Goal: Find specific page/section: Find specific page/section

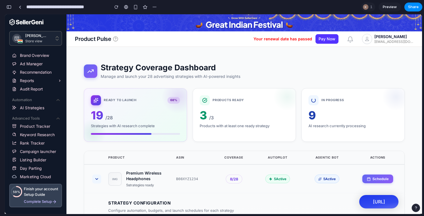
scroll to position [1133, 0]
click at [20, 11] on div at bounding box center [20, 7] width 8 height 8
click at [21, 8] on link at bounding box center [20, 7] width 8 height 8
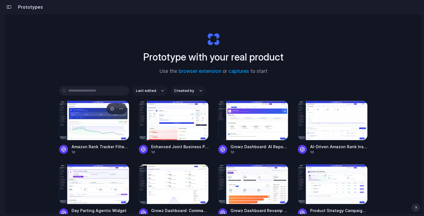
click at [116, 128] on div at bounding box center [94, 121] width 70 height 40
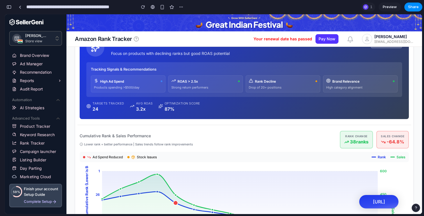
scroll to position [45, 0]
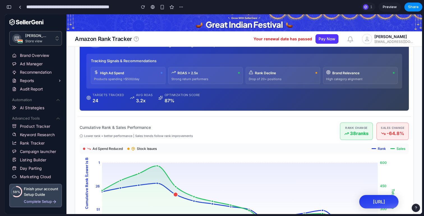
click at [145, 148] on span "Stock Issues" at bounding box center [147, 148] width 20 height 5
click at [364, 132] on div "38 ranks" at bounding box center [356, 133] width 24 height 6
click at [294, 143] on div "Cumulative Rank & Sales Performance Lower rank = better performance | Sales tre…" at bounding box center [244, 200] width 329 height 156
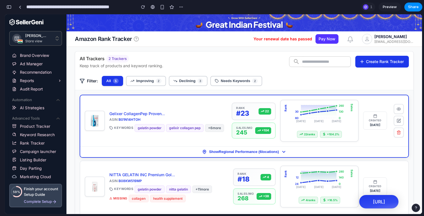
scroll to position [297, 0]
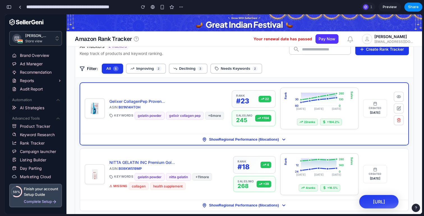
click at [303, 118] on div "22 ranks + 104.2 %" at bounding box center [319, 121] width 71 height 8
click at [304, 122] on span "22 ranks" at bounding box center [309, 122] width 11 height 4
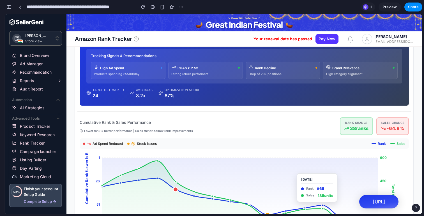
scroll to position [0, 0]
